Goal: Task Accomplishment & Management: Manage account settings

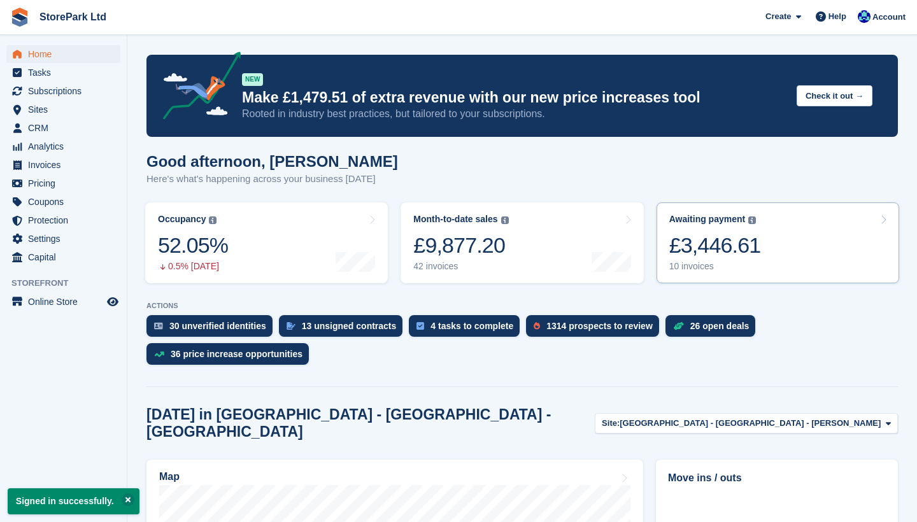
click at [802, 229] on link "Awaiting payment The total outstanding balance on all open invoices. £3,446.61 …" at bounding box center [777, 242] width 243 height 81
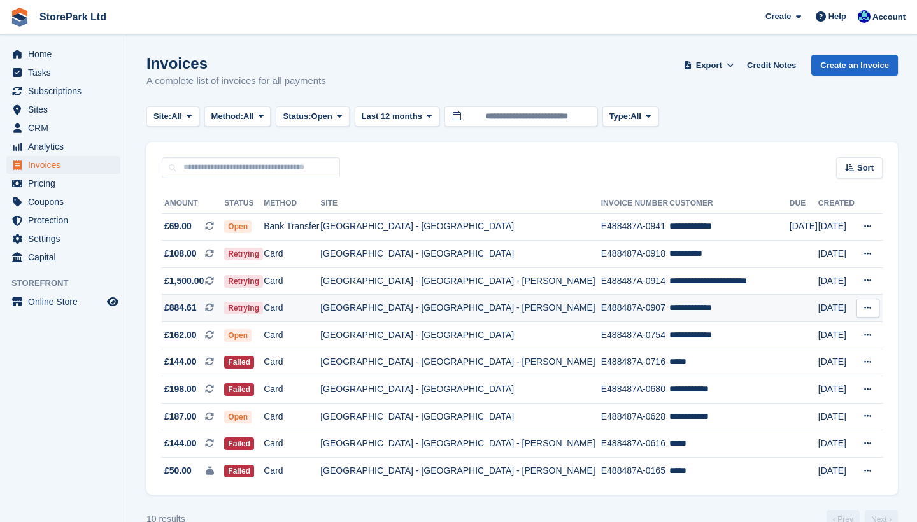
click at [601, 315] on td "E488487A-0907" at bounding box center [635, 308] width 69 height 27
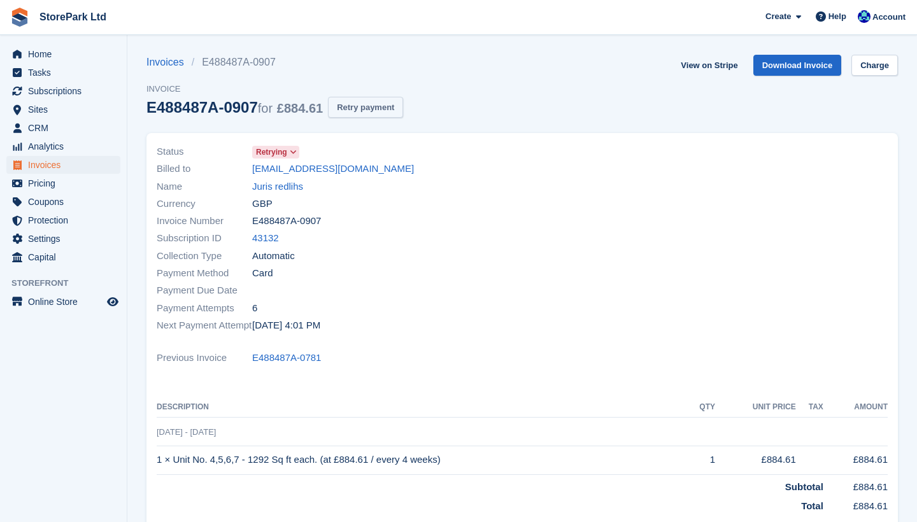
click at [385, 106] on button "Retry payment" at bounding box center [365, 107] width 75 height 21
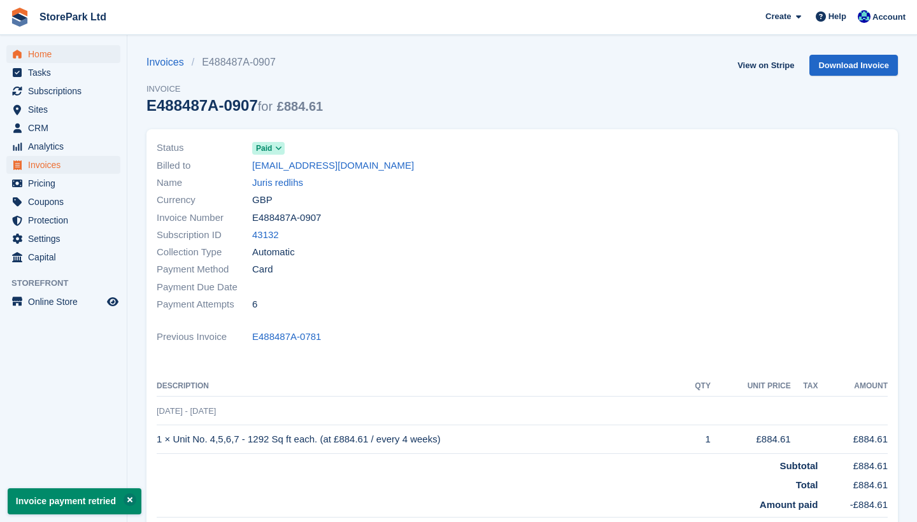
click at [51, 52] on span "Home" at bounding box center [66, 54] width 76 height 18
